Goal: Task Accomplishment & Management: Manage account settings

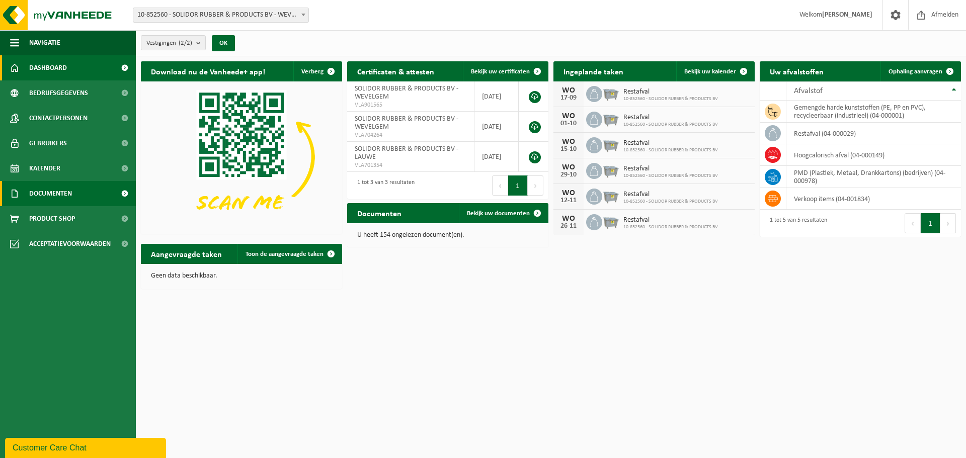
click at [121, 194] on span at bounding box center [124, 193] width 23 height 25
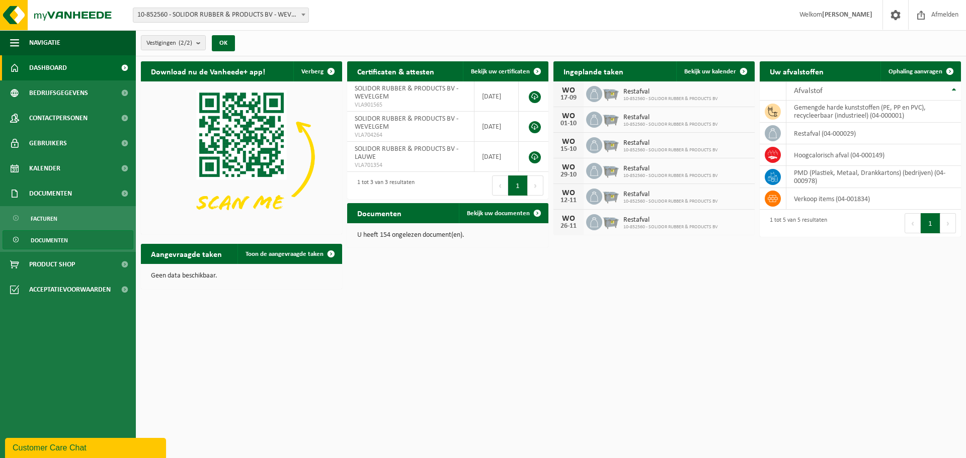
click at [89, 241] on link "Documenten" at bounding box center [68, 239] width 131 height 19
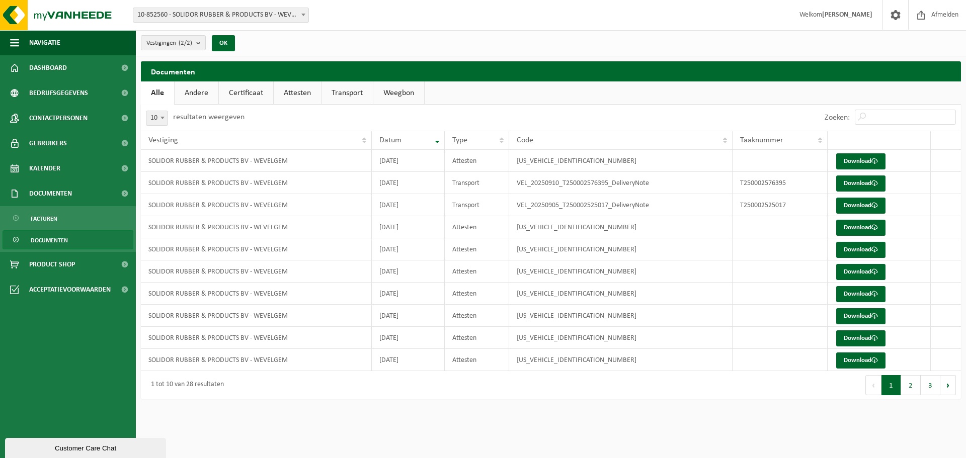
click at [201, 94] on link "Andere" at bounding box center [197, 92] width 44 height 23
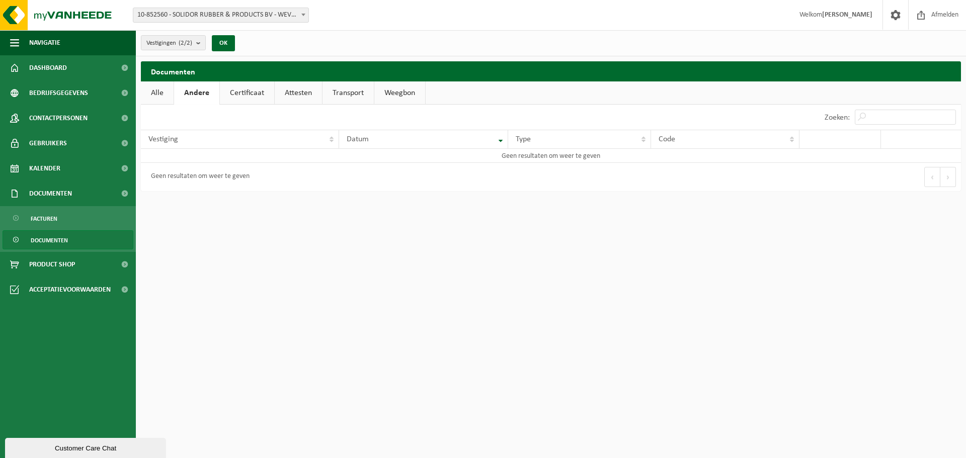
click at [240, 95] on link "Certificaat" at bounding box center [247, 92] width 54 height 23
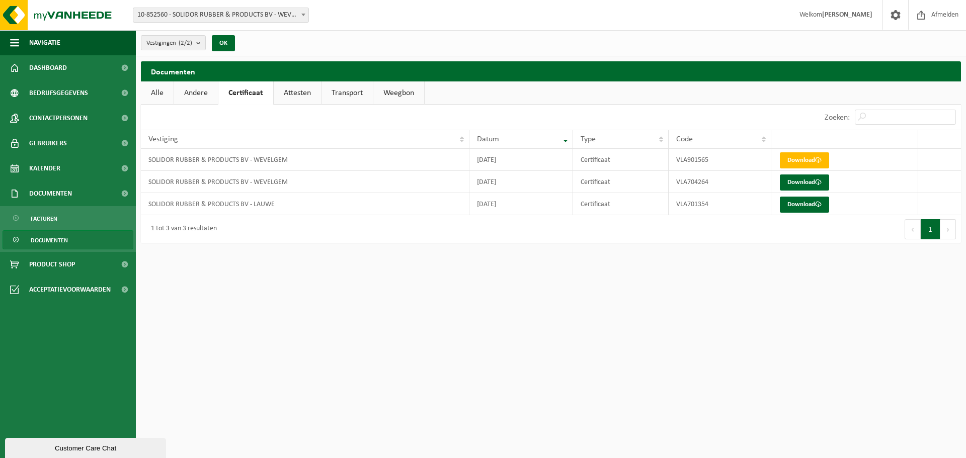
click at [286, 95] on link "Attesten" at bounding box center [297, 92] width 47 height 23
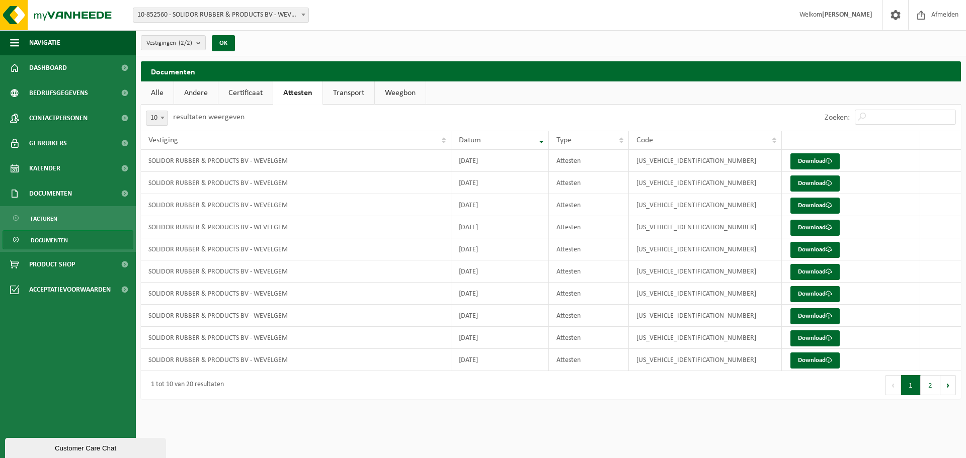
click at [336, 92] on link "Transport" at bounding box center [348, 92] width 51 height 23
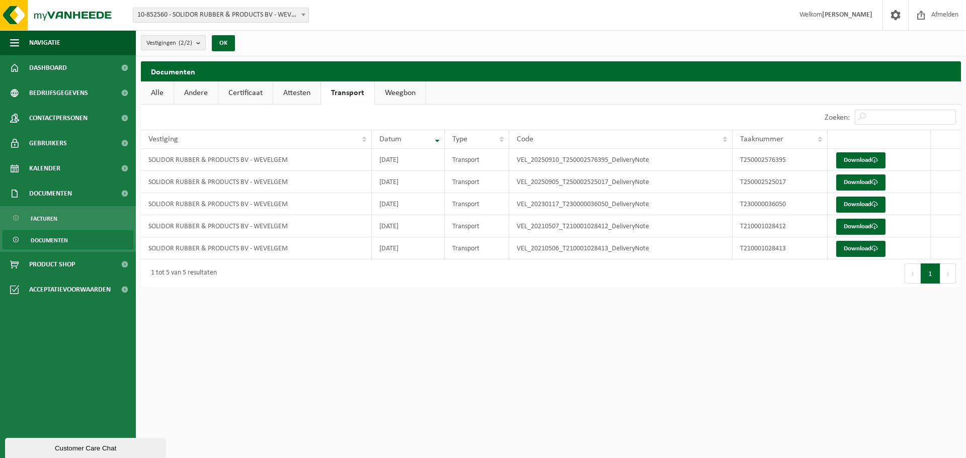
click at [396, 94] on link "Weegbon" at bounding box center [400, 92] width 51 height 23
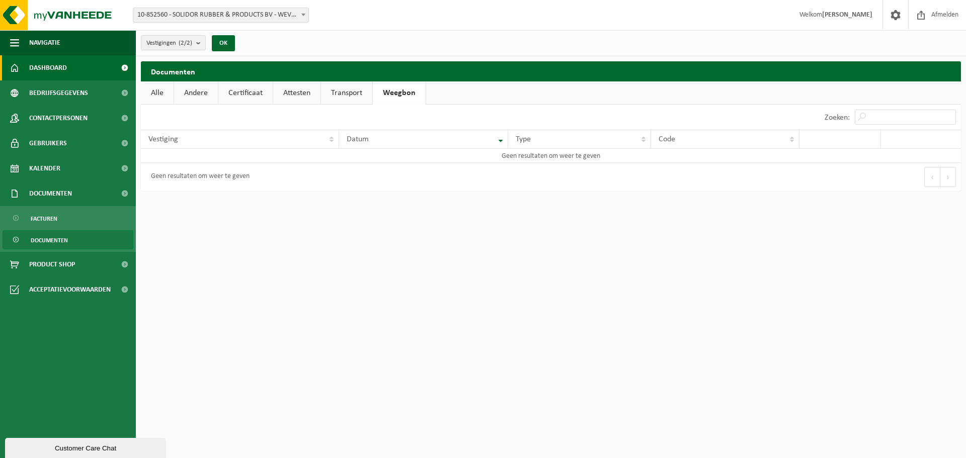
click at [122, 68] on span at bounding box center [124, 67] width 23 height 25
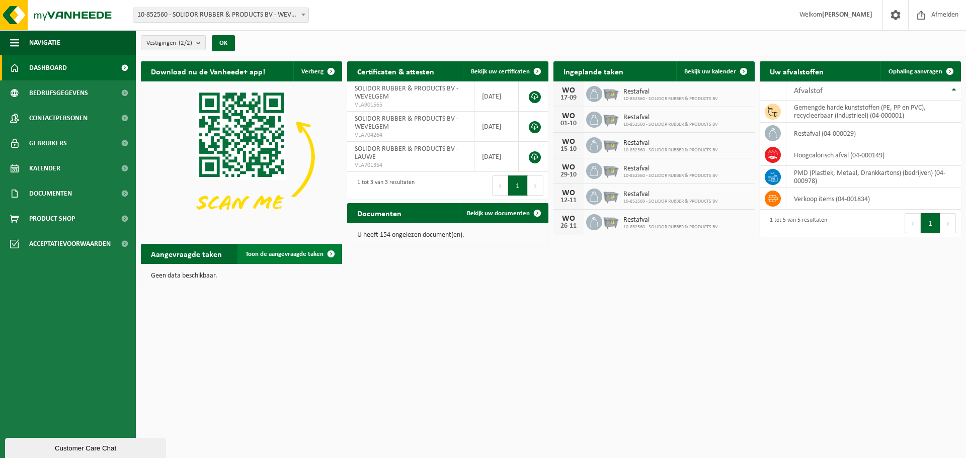
click at [329, 254] on span at bounding box center [331, 254] width 20 height 20
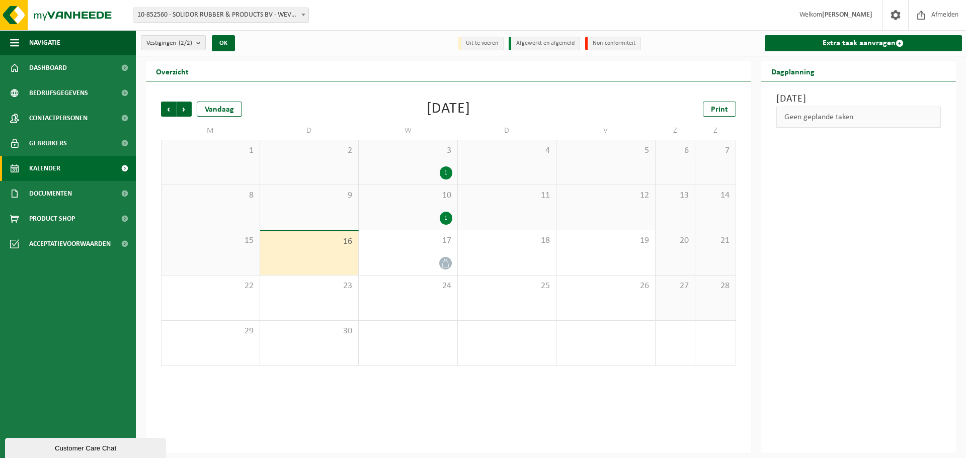
click at [380, 68] on div "Overzicht" at bounding box center [448, 71] width 605 height 20
click at [851, 285] on div "Dinsdag 16 september 2025 Geen geplande taken" at bounding box center [858, 267] width 195 height 372
click at [859, 43] on link "Extra taak aanvragen" at bounding box center [864, 43] width 198 height 16
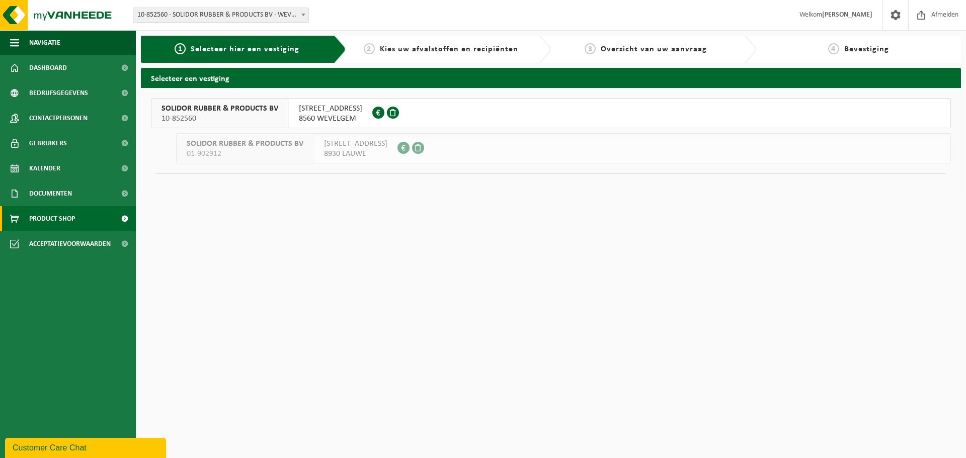
click at [47, 217] on span "Product Shop" at bounding box center [52, 218] width 46 height 25
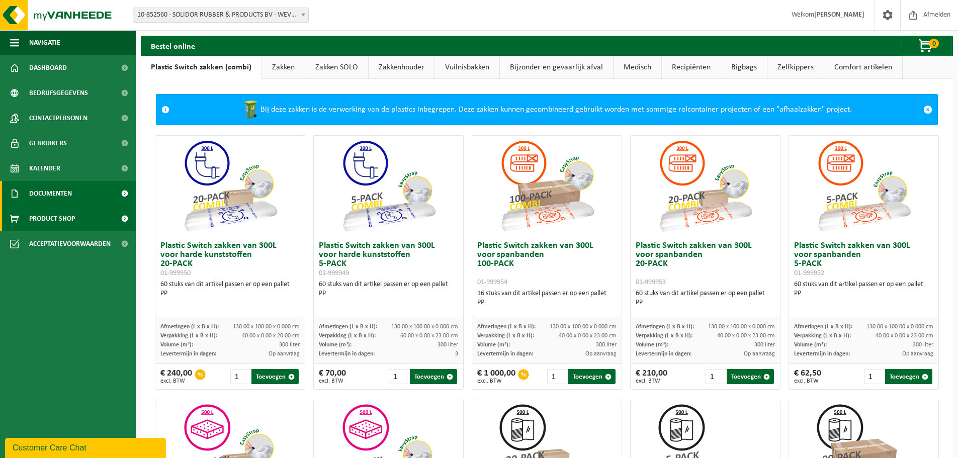
click at [55, 191] on span "Documenten" at bounding box center [50, 193] width 43 height 25
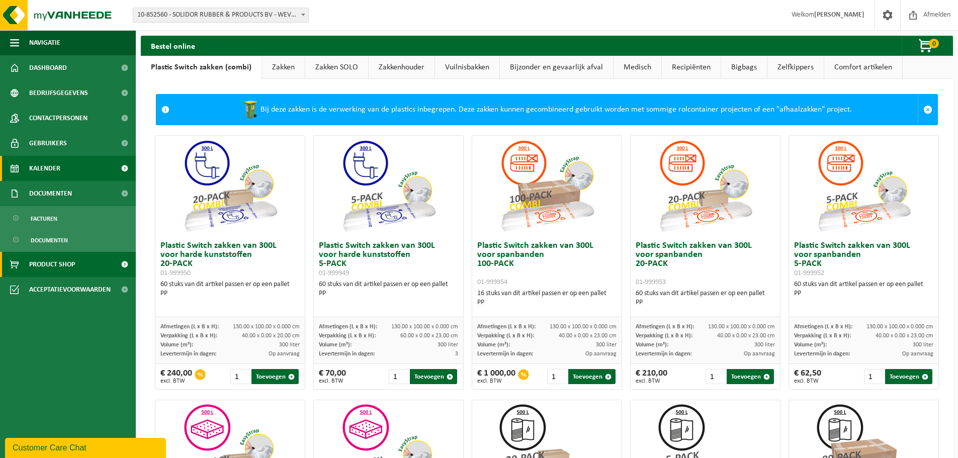
click at [58, 164] on span "Kalender" at bounding box center [44, 168] width 31 height 25
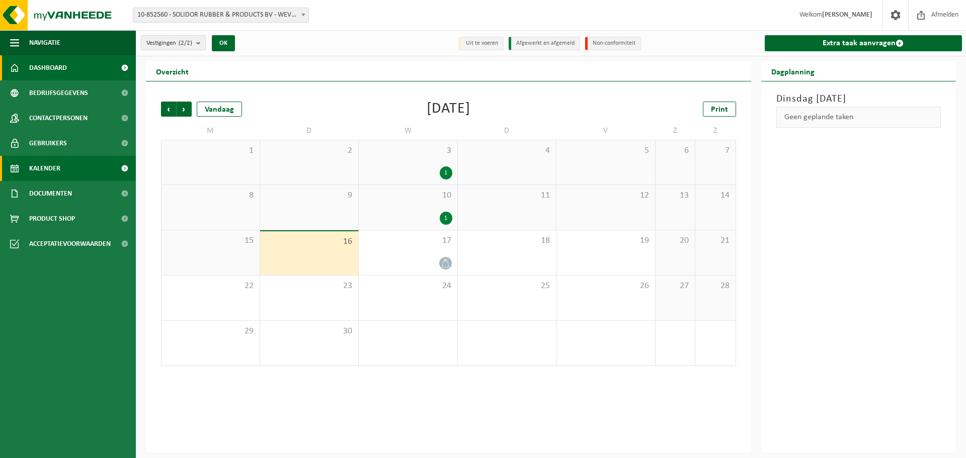
click at [121, 68] on span at bounding box center [124, 67] width 23 height 25
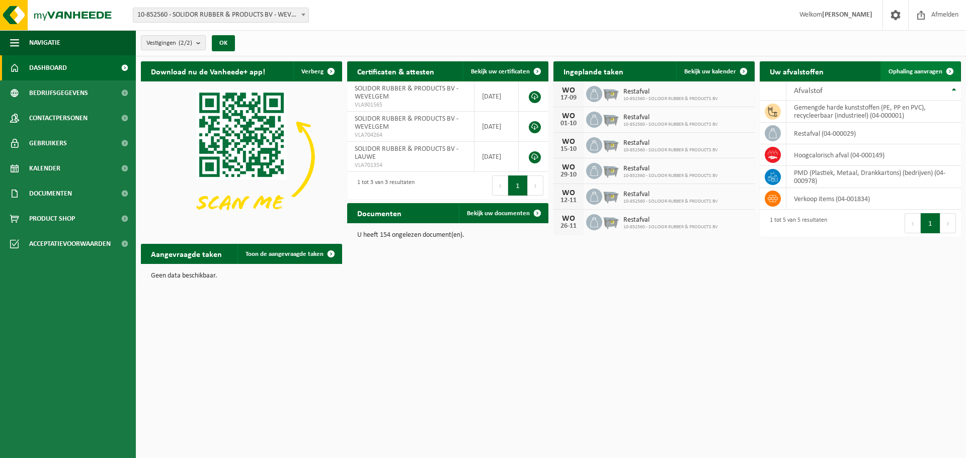
click at [920, 68] on span "Ophaling aanvragen" at bounding box center [915, 71] width 54 height 7
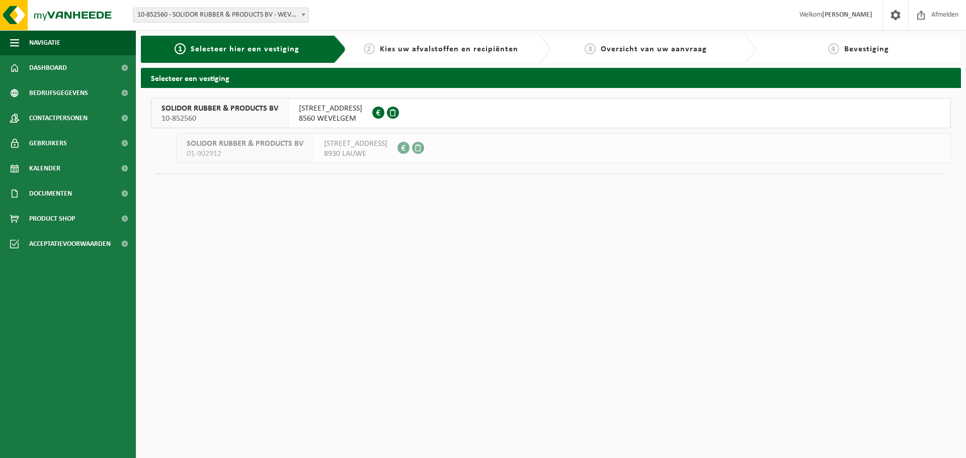
click at [342, 110] on span "[STREET_ADDRESS]" at bounding box center [330, 109] width 63 height 10
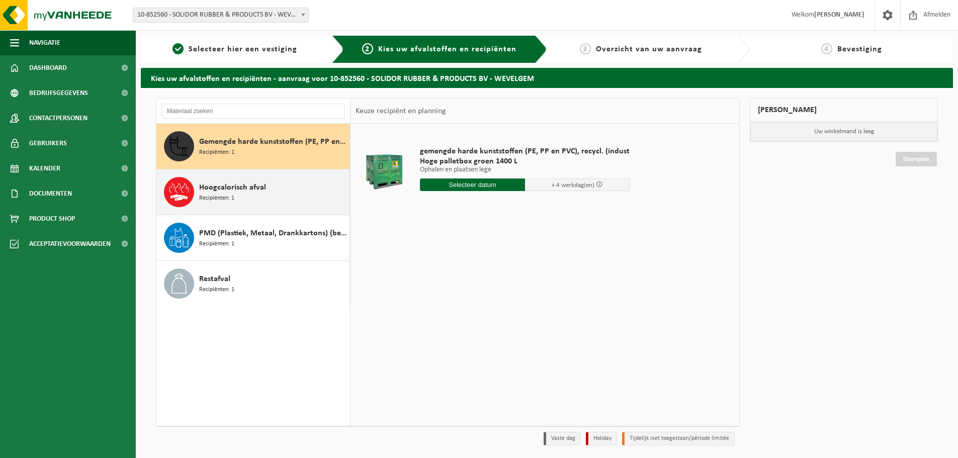
click at [224, 183] on span "Hoogcalorisch afval" at bounding box center [232, 188] width 67 height 12
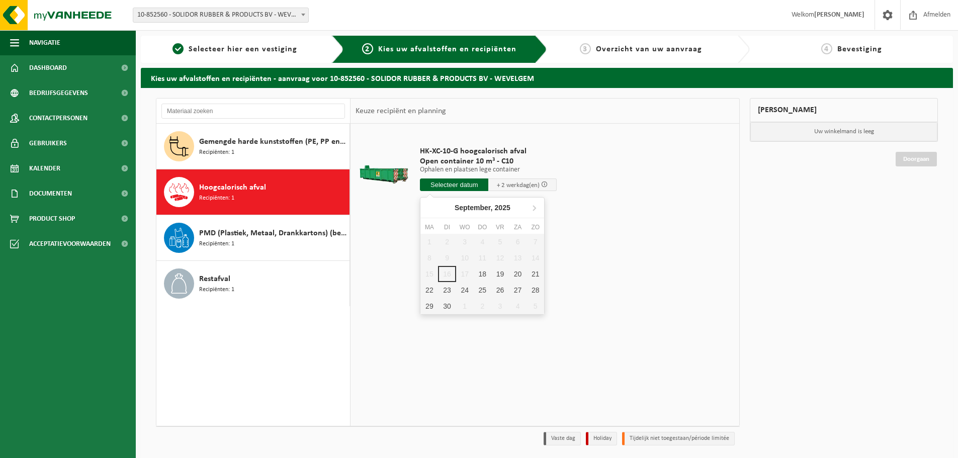
click at [461, 186] on input "text" at bounding box center [454, 185] width 68 height 13
click at [428, 288] on div "22" at bounding box center [429, 290] width 18 height 16
type input "Van [DATE]"
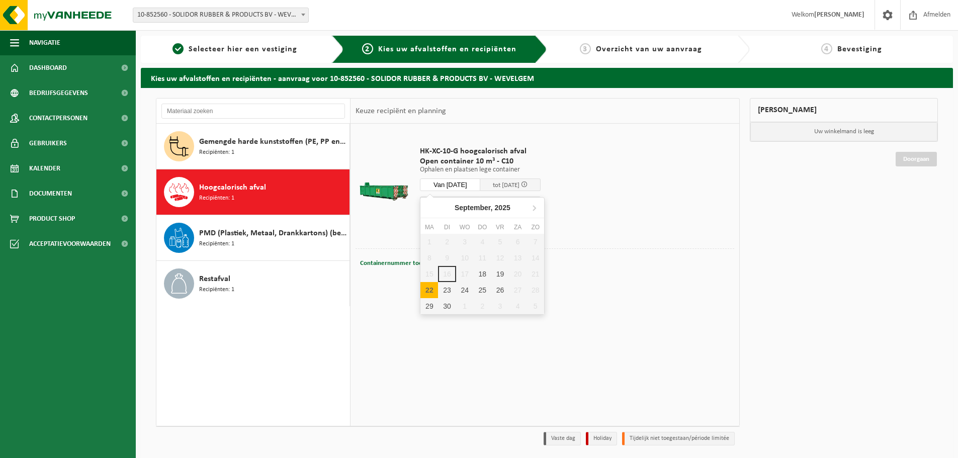
click at [468, 185] on input "Van [DATE]" at bounding box center [450, 185] width 60 height 13
click at [52, 68] on span "Dashboard" at bounding box center [48, 67] width 38 height 25
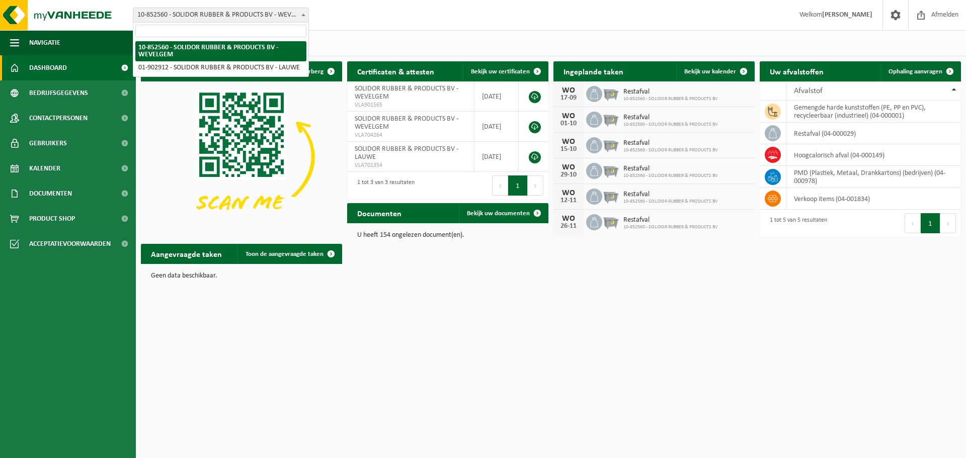
click at [303, 15] on b at bounding box center [303, 15] width 4 height 3
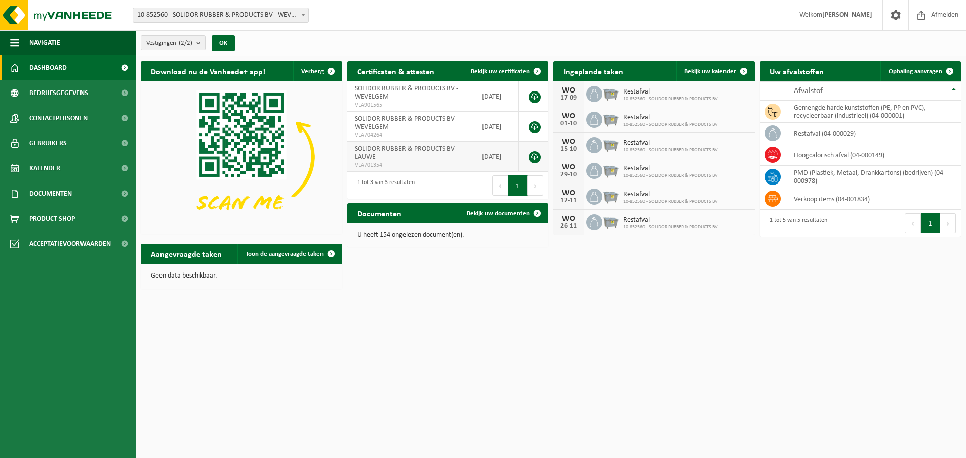
click at [383, 154] on td "SOLIDOR RUBBER & PRODUCTS BV - LAUWE VLA701354" at bounding box center [410, 157] width 127 height 30
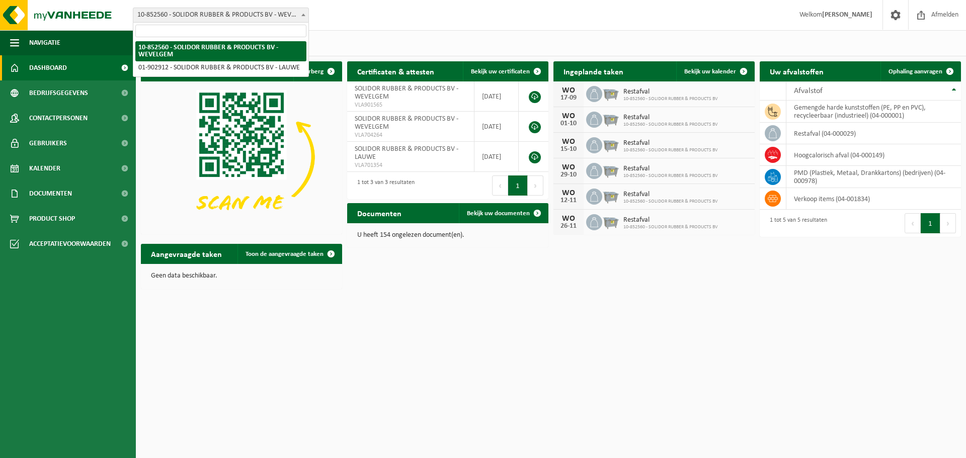
click at [303, 13] on span at bounding box center [303, 14] width 10 height 13
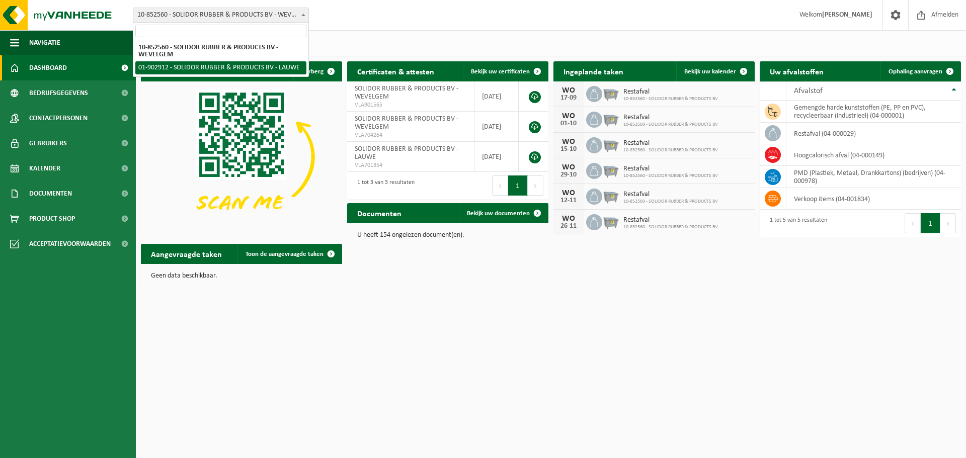
select select "18889"
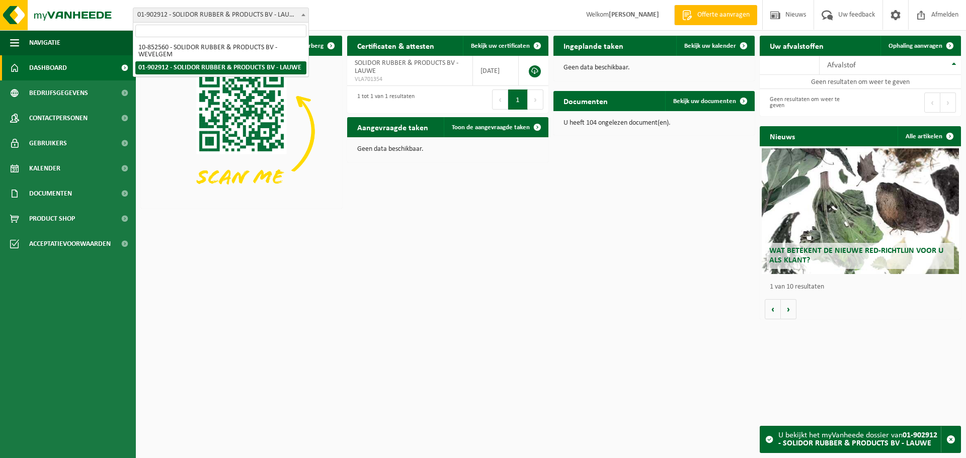
click at [300, 16] on span at bounding box center [303, 14] width 10 height 13
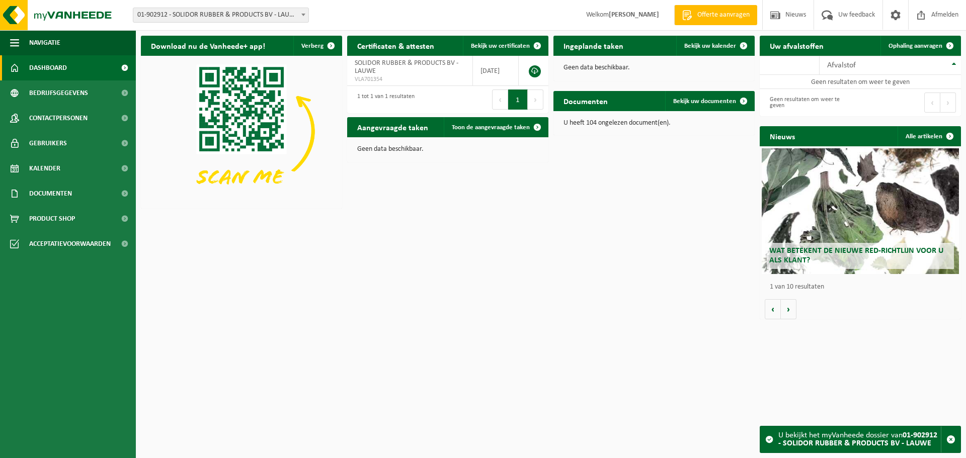
click at [335, 272] on div "Download nu de Vanheede+ app! Verberg Certificaten & attesten Bekijk uw certifi…" at bounding box center [550, 178] width 825 height 294
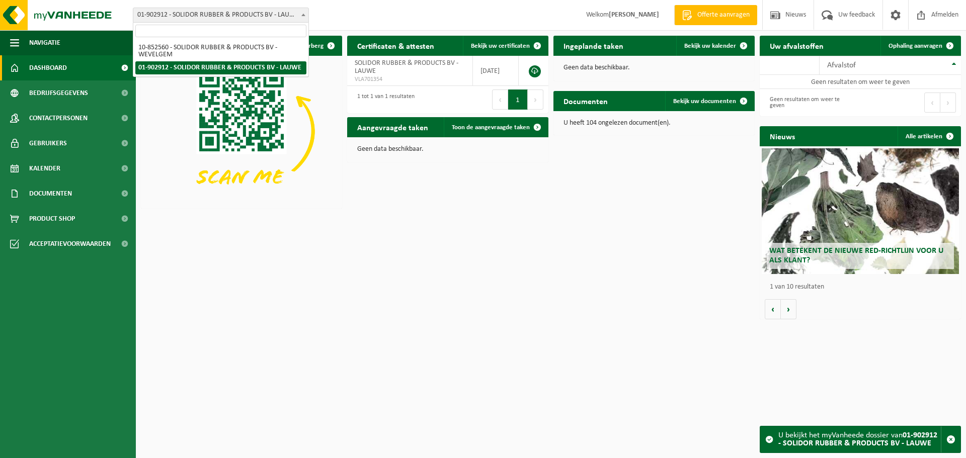
click at [301, 13] on span at bounding box center [303, 14] width 10 height 13
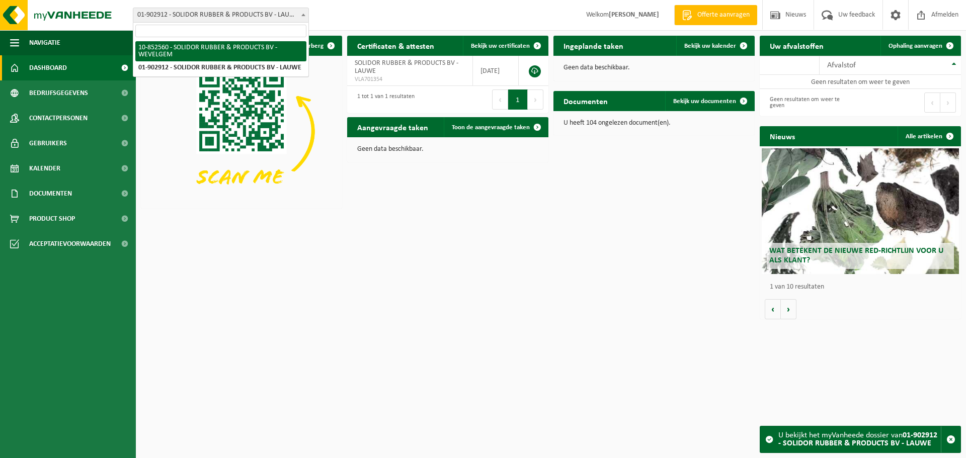
select select "97175"
